Goal: Task Accomplishment & Management: Manage account settings

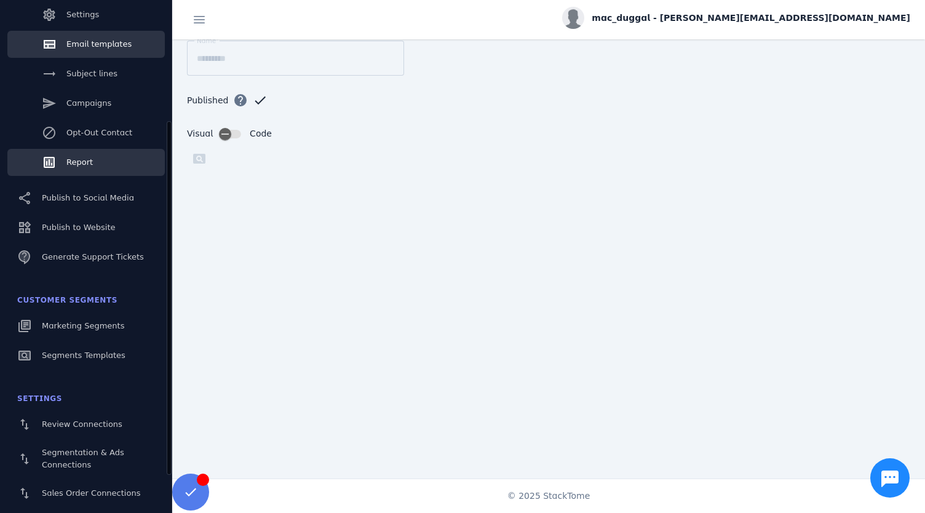
scroll to position [232, 0]
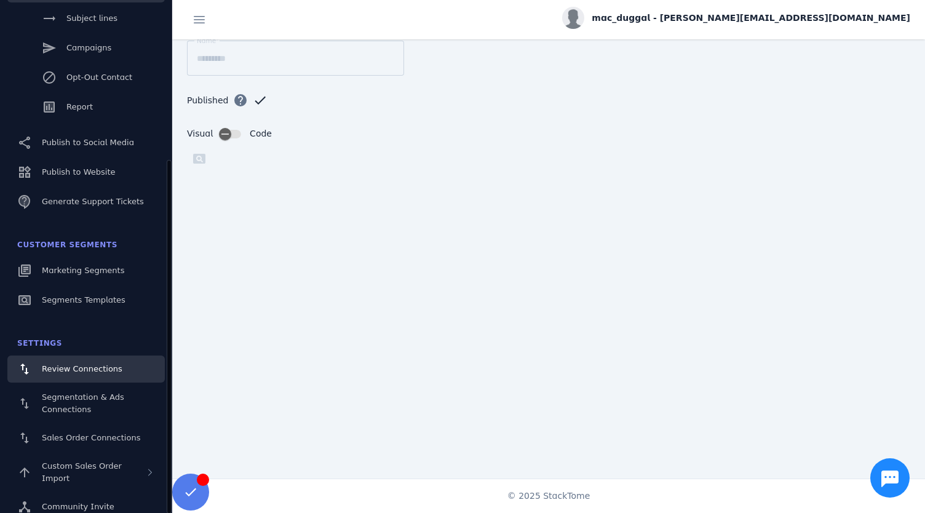
click at [58, 373] on span "Review Connections" at bounding box center [82, 368] width 81 height 9
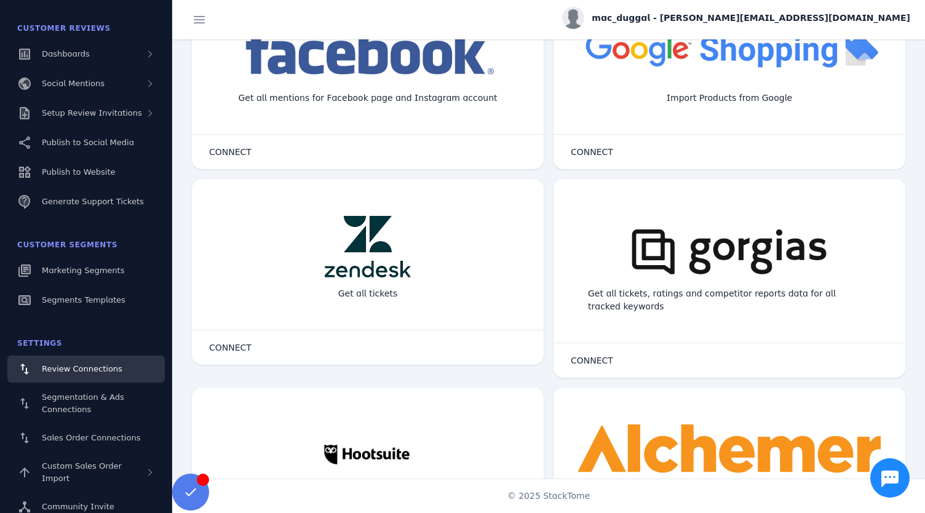
scroll to position [691, 0]
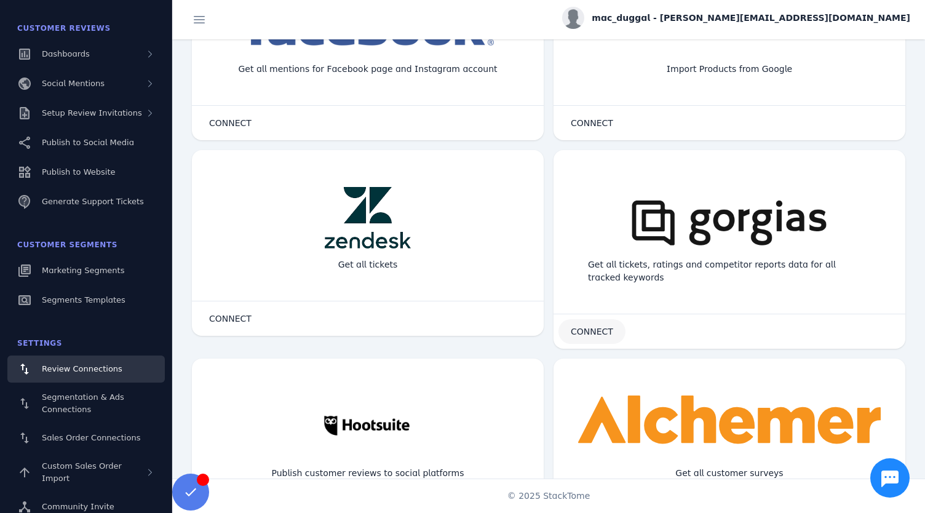
click at [612, 333] on span at bounding box center [591, 332] width 67 height 30
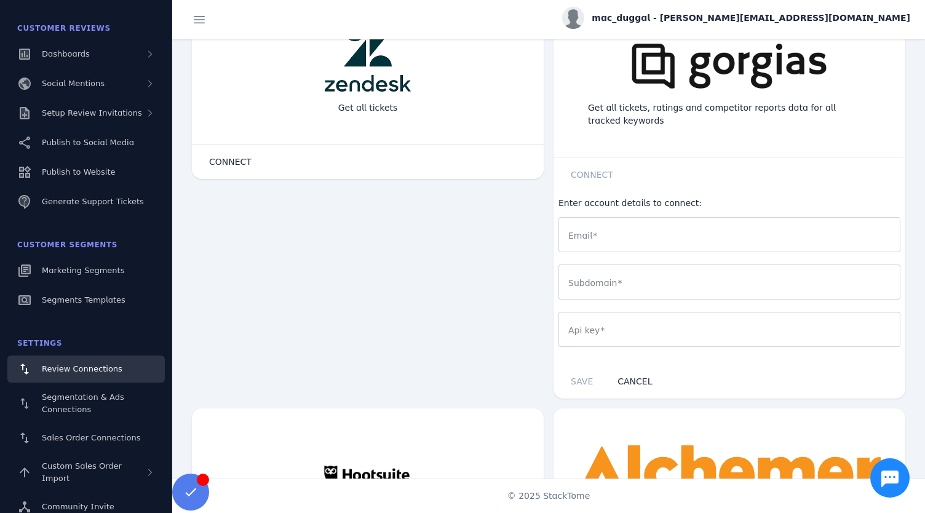
scroll to position [848, 0]
drag, startPoint x: 604, startPoint y: 278, endPoint x: 556, endPoint y: 278, distance: 47.9
click at [556, 278] on div "Enter account details to connect: Email Subdomain Api key" at bounding box center [729, 277] width 352 height 172
click at [568, 278] on mat-label "Subdomain" at bounding box center [592, 282] width 49 height 10
click at [568, 278] on input "Subdomain" at bounding box center [729, 281] width 322 height 15
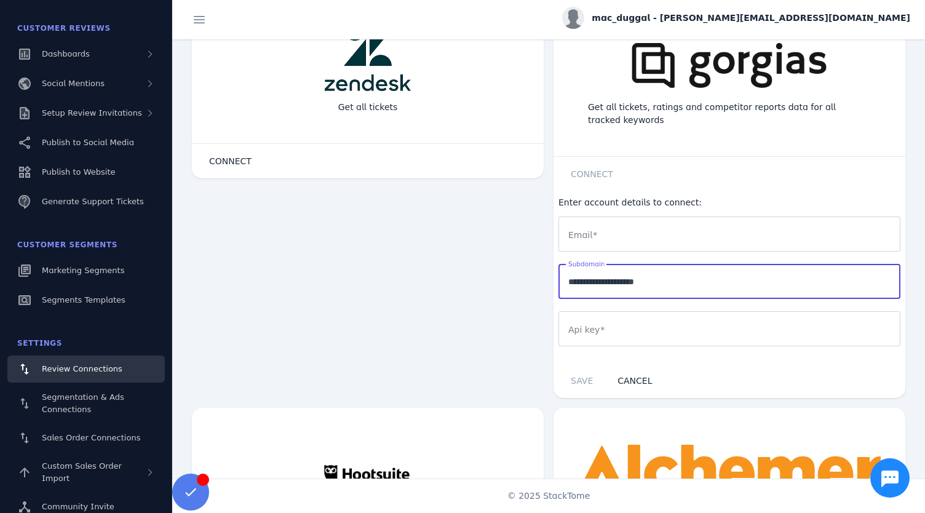
type input "**********"
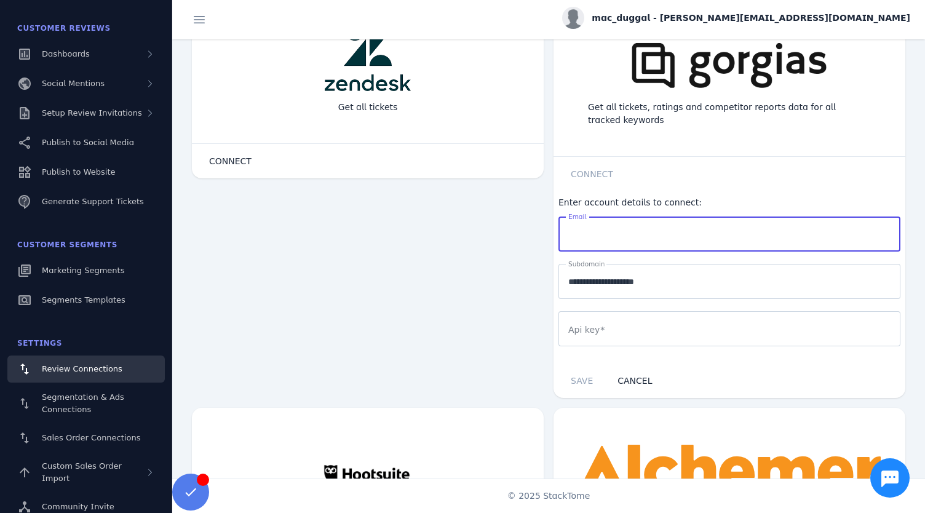
click at [644, 237] on input "Email" at bounding box center [729, 234] width 322 height 15
type input "**********"
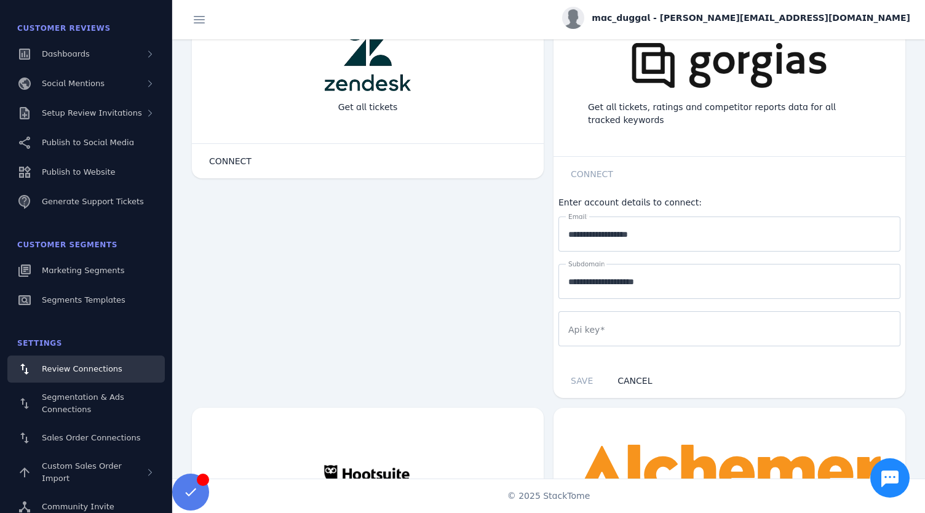
drag, startPoint x: 806, startPoint y: 224, endPoint x: 846, endPoint y: 316, distance: 99.9
click at [846, 316] on div at bounding box center [729, 328] width 322 height 35
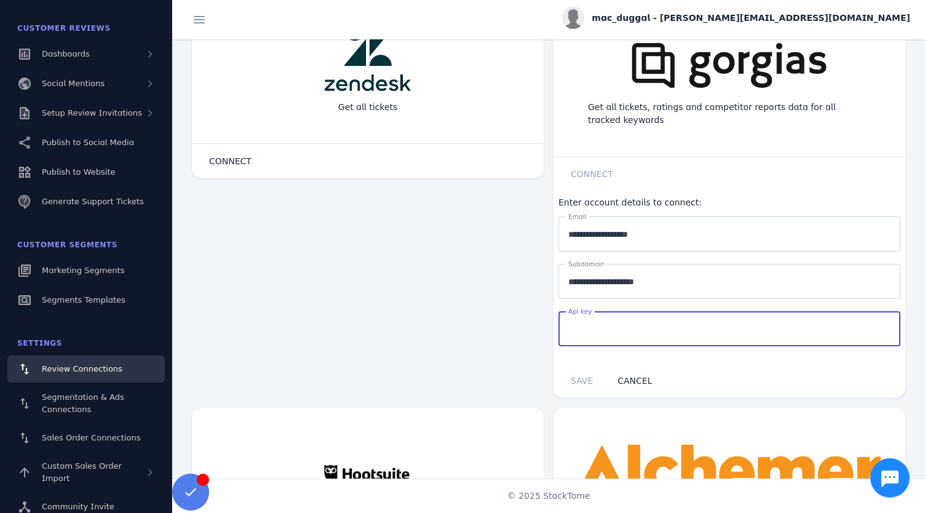
paste input "**********"
type input "**********"
click at [577, 376] on span "SAVE" at bounding box center [581, 381] width 22 height 10
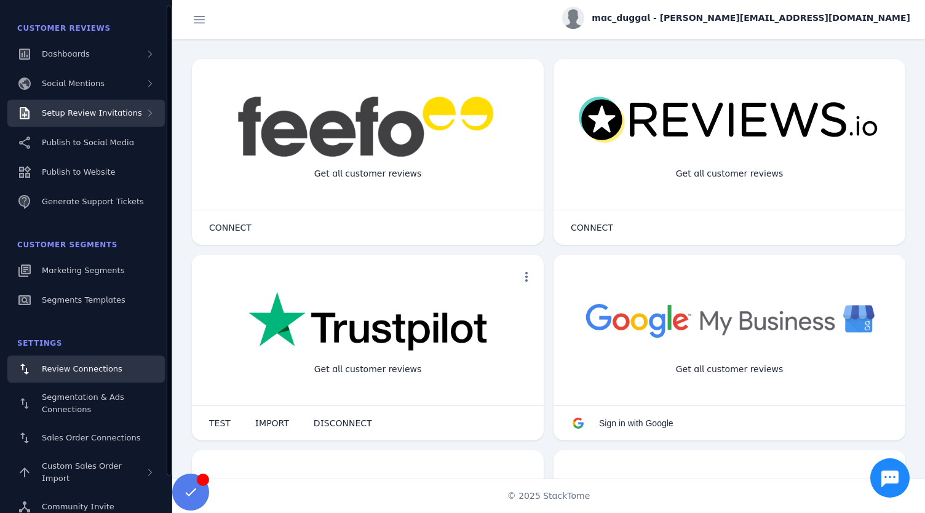
scroll to position [0, 0]
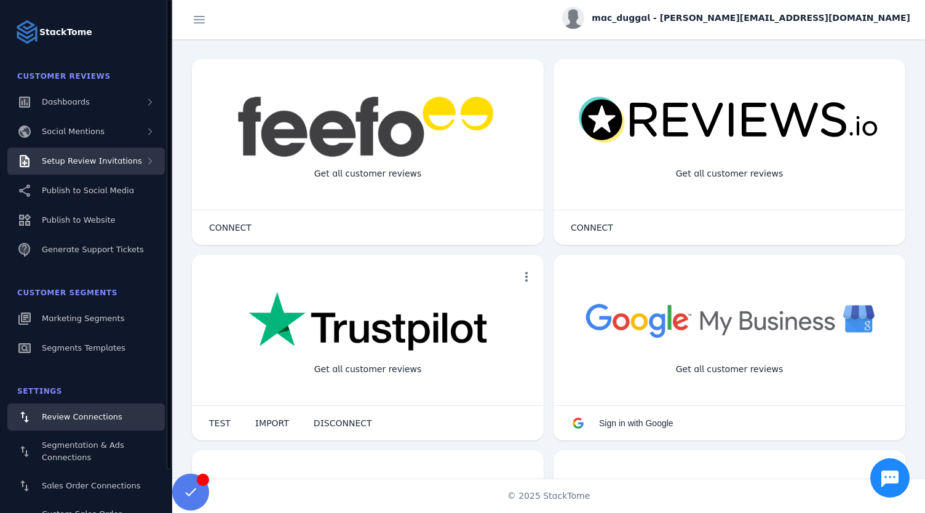
click at [79, 172] on div "Setup Review Invitations" at bounding box center [85, 161] width 157 height 27
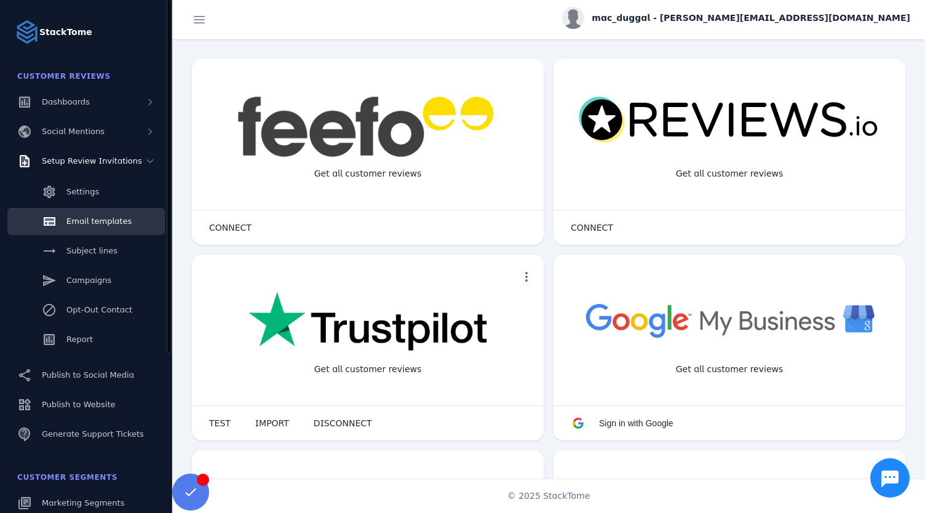
click at [78, 227] on link "Email templates" at bounding box center [85, 221] width 157 height 27
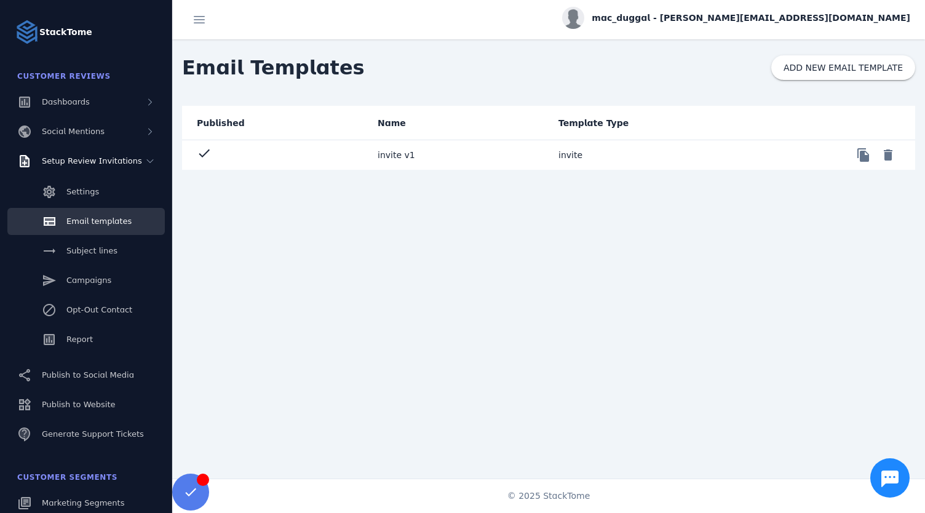
click at [392, 148] on mat-cell "invite v1" at bounding box center [458, 155] width 181 height 30
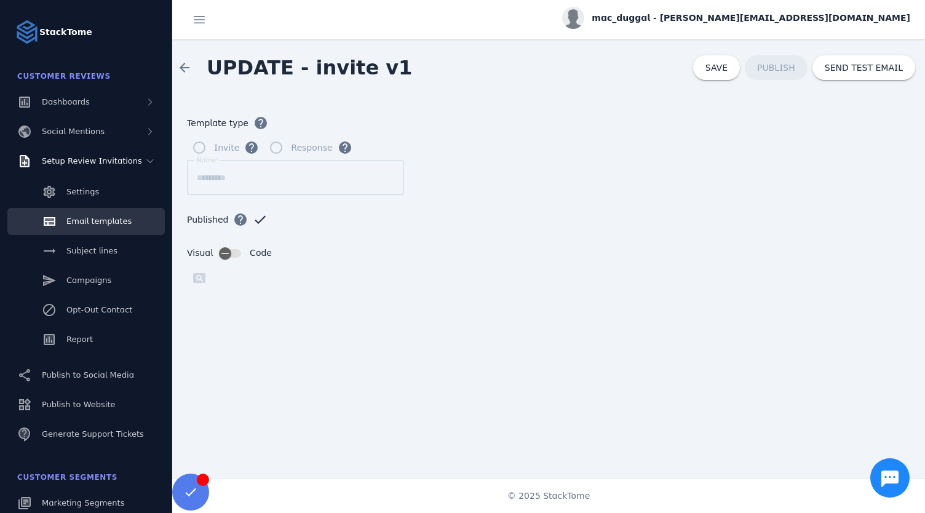
click at [256, 254] on span "Code" at bounding box center [261, 252] width 22 height 13
click at [224, 249] on icon "button" at bounding box center [224, 253] width 11 height 11
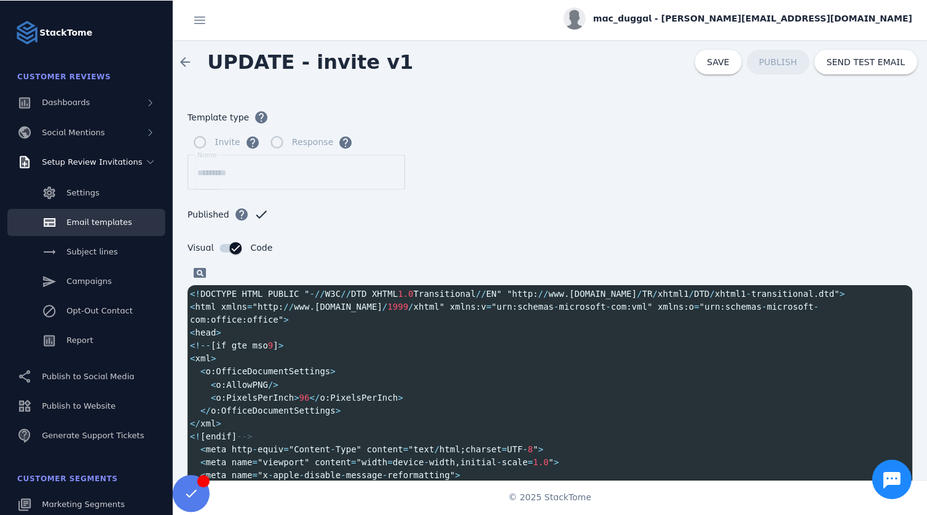
scroll to position [2, 0]
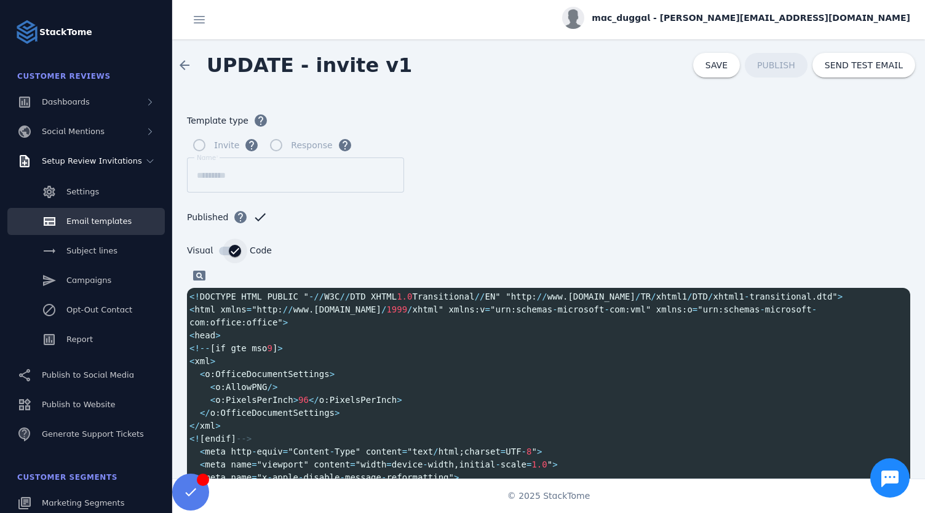
click at [231, 250] on icon "button" at bounding box center [234, 250] width 7 height 1
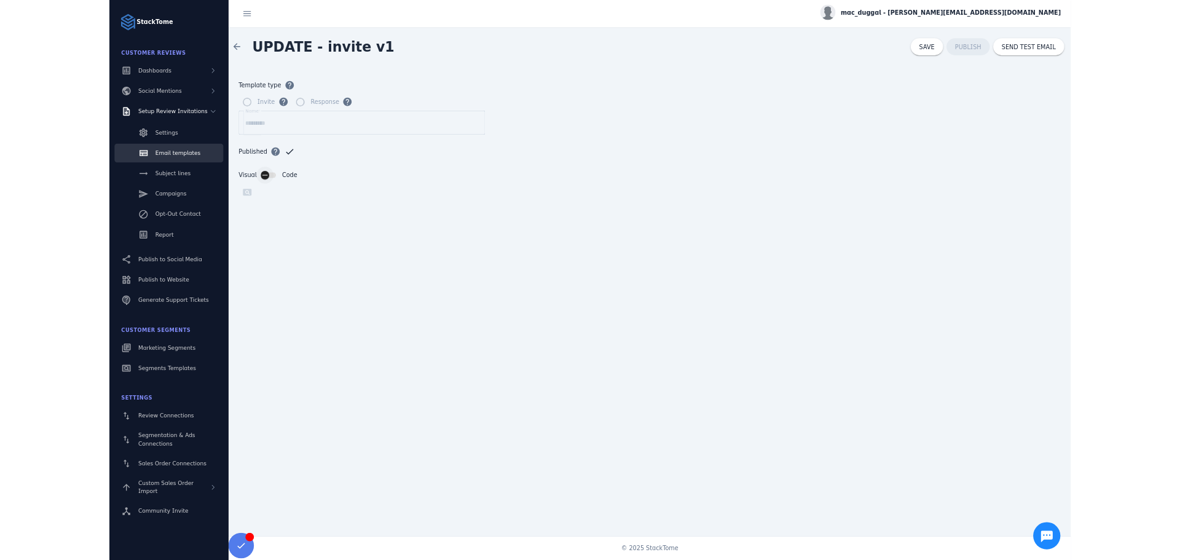
scroll to position [0, 0]
